Goal: Information Seeking & Learning: Learn about a topic

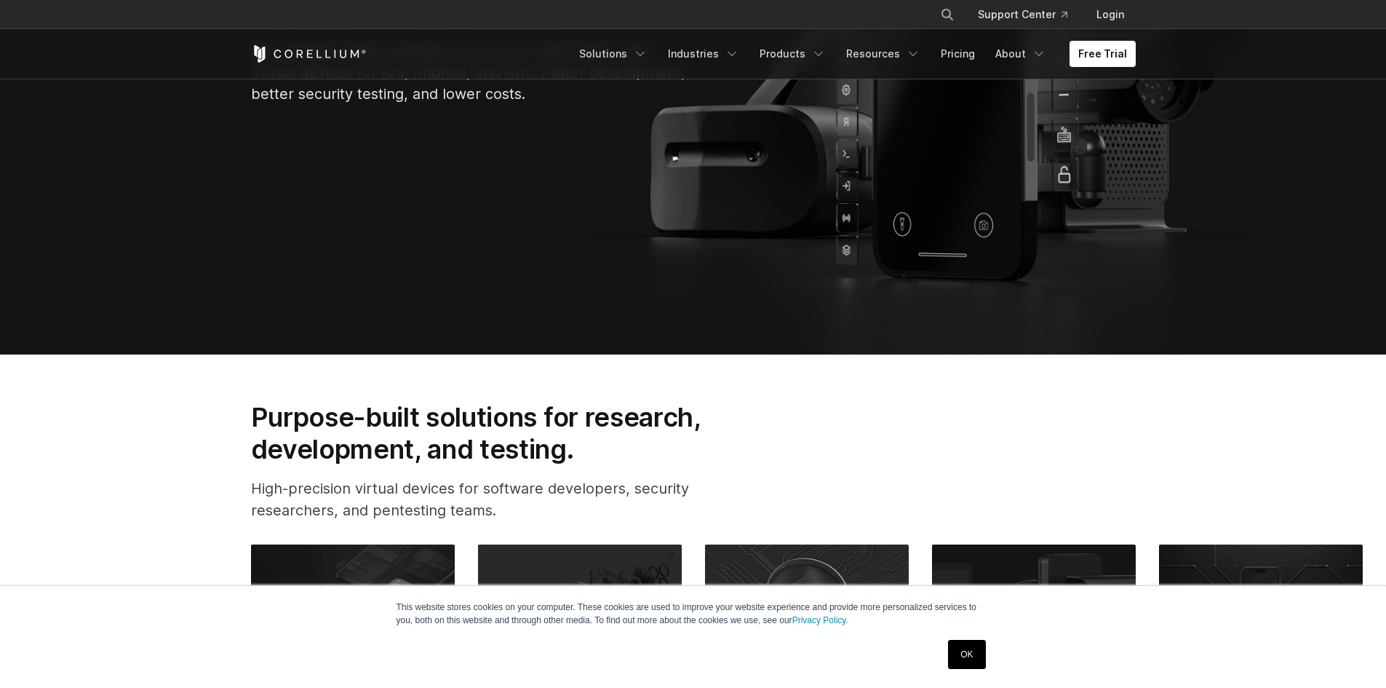
click at [969, 669] on div "OK" at bounding box center [967, 654] width 46 height 38
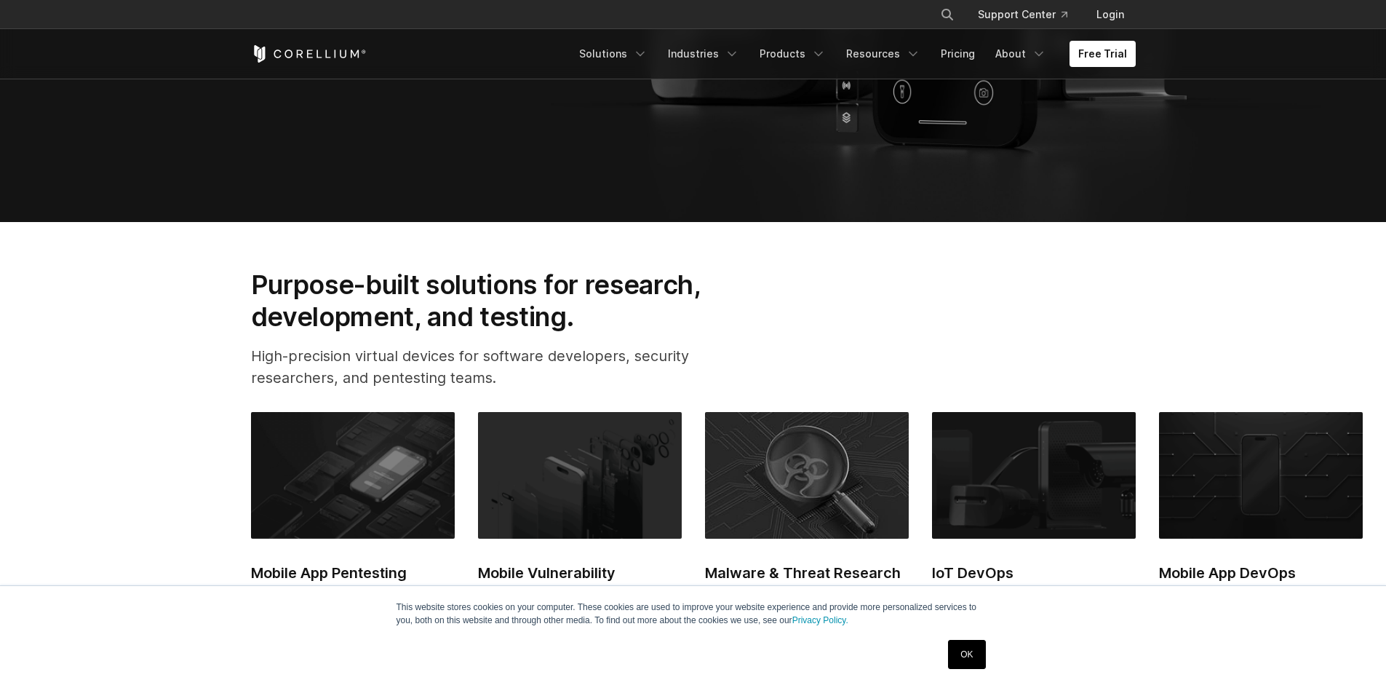
scroll to position [509, 0]
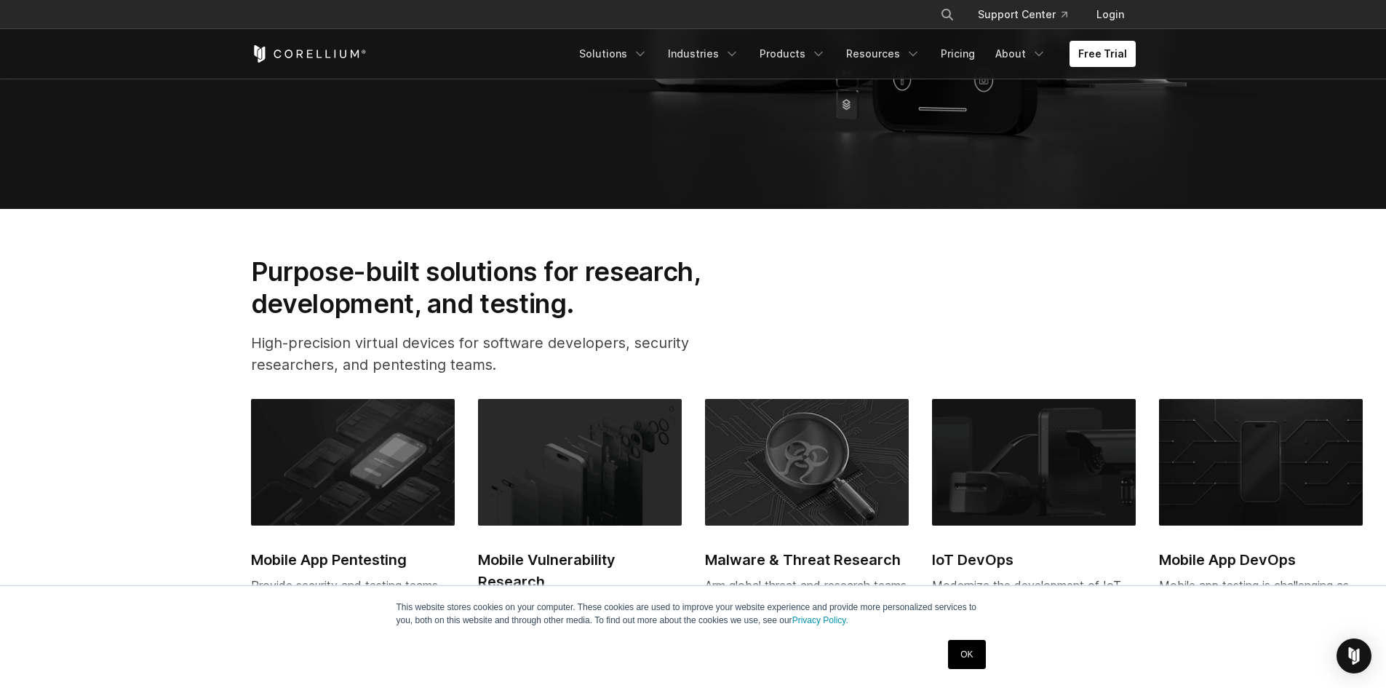
click at [972, 654] on link "OK" at bounding box center [966, 654] width 37 height 29
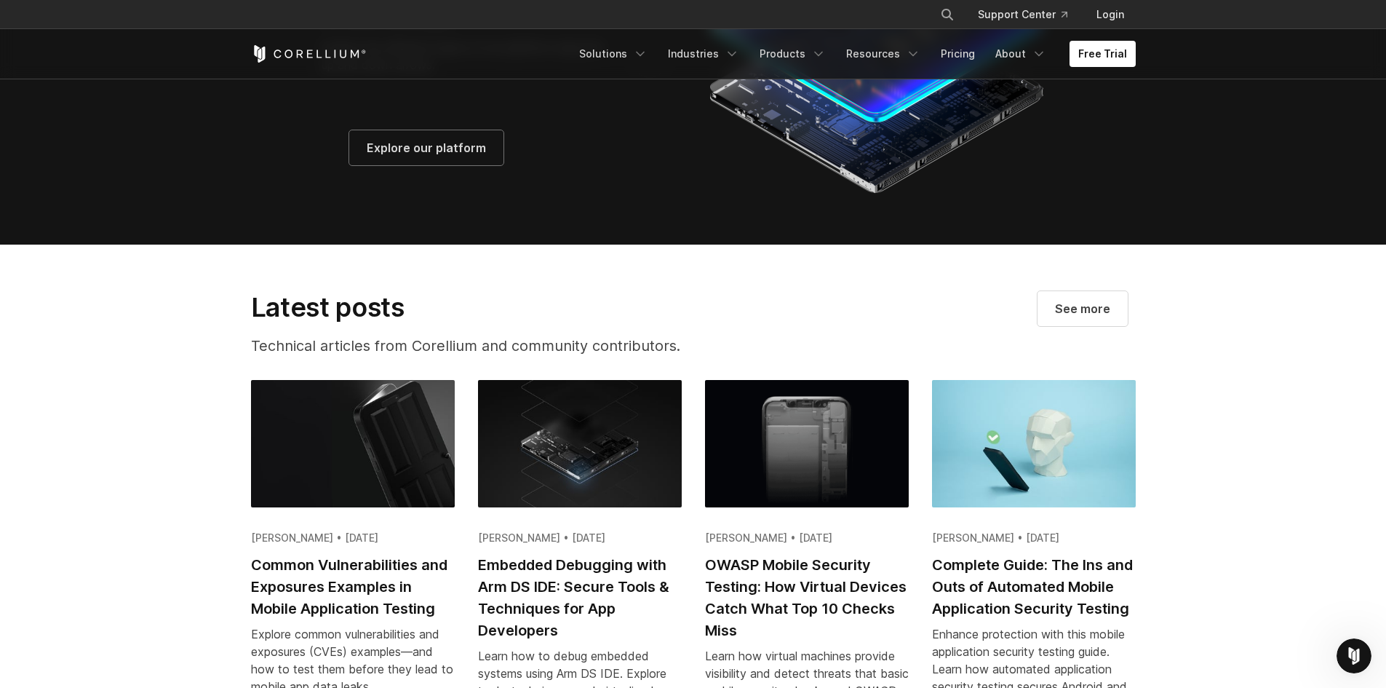
scroll to position [2475, 0]
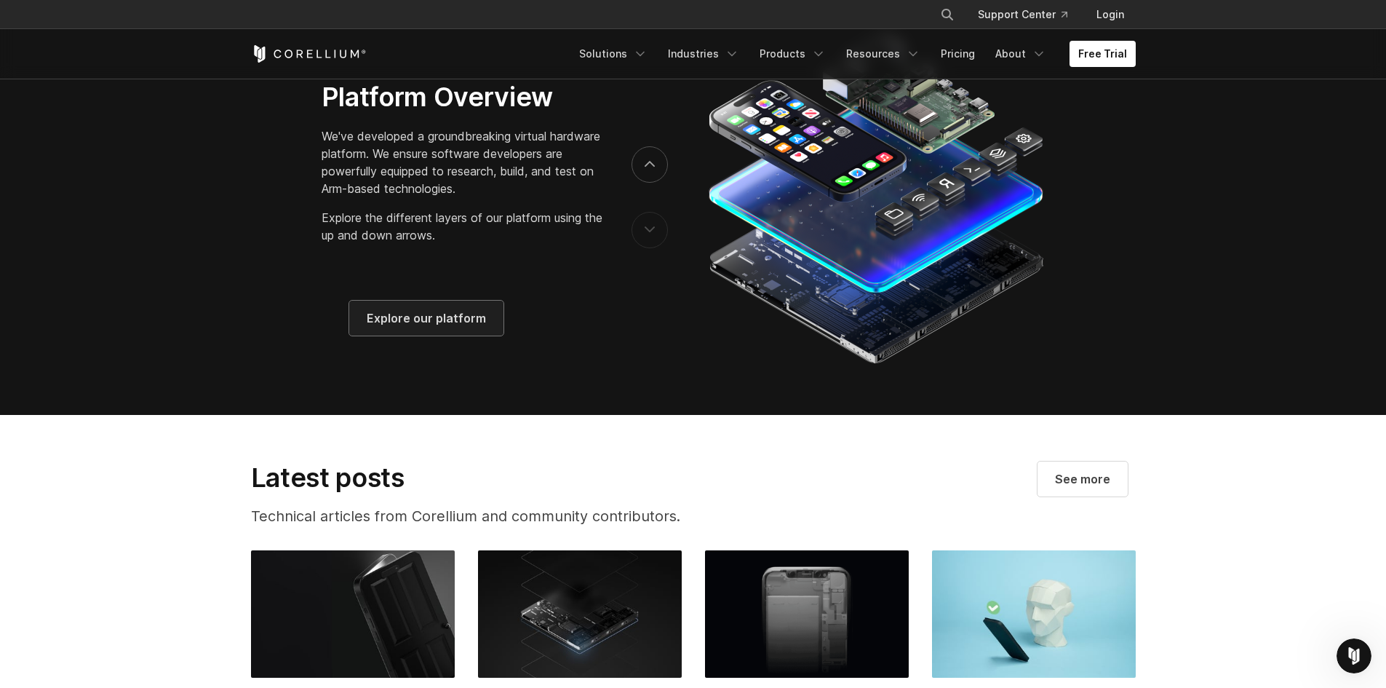
click at [438, 327] on span "Explore our platform" at bounding box center [426, 317] width 119 height 17
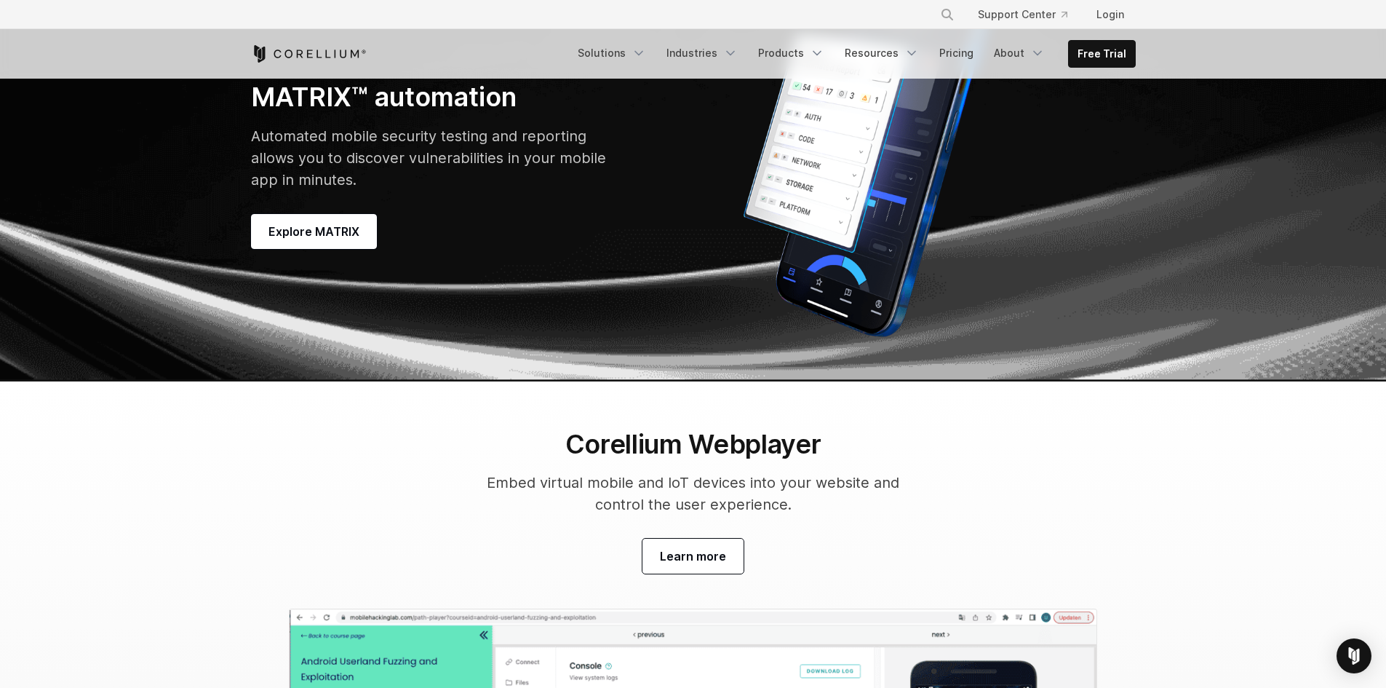
scroll to position [4099, 0]
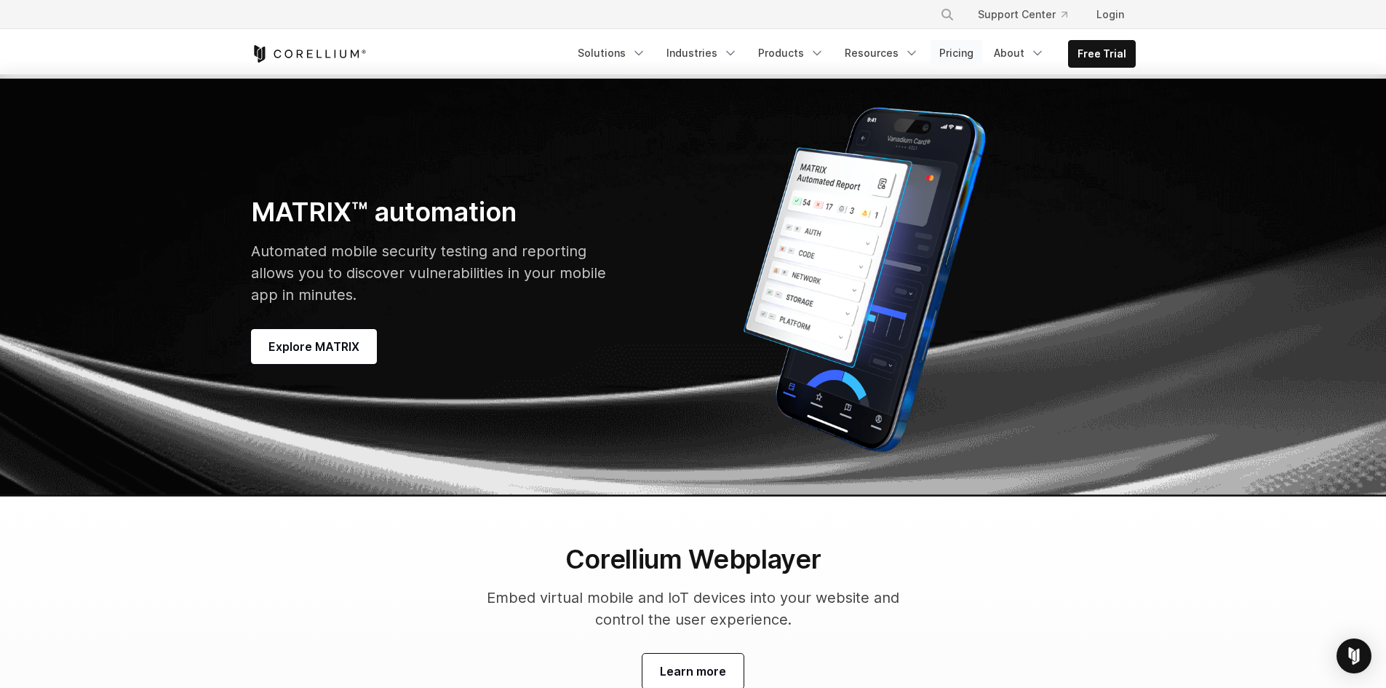
click at [956, 49] on link "Pricing" at bounding box center [957, 53] width 52 height 26
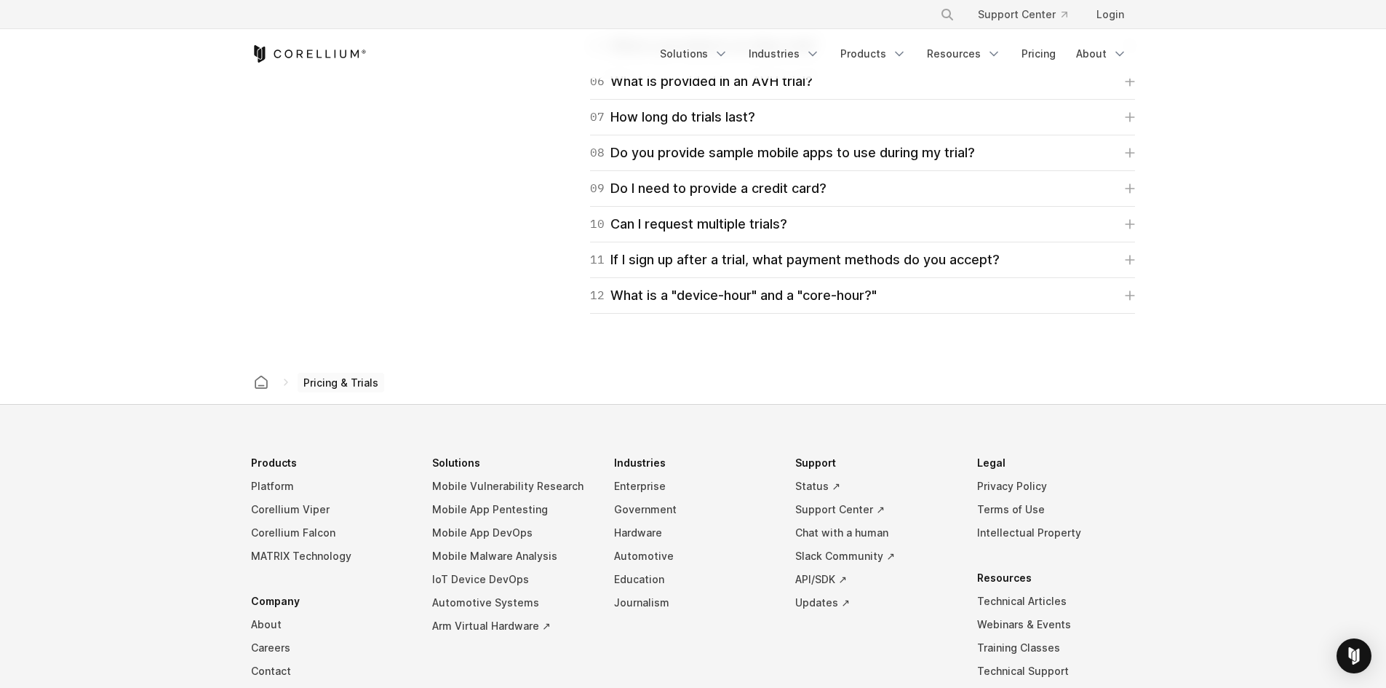
scroll to position [2329, 0]
